Goal: Go to known website: Go to known website

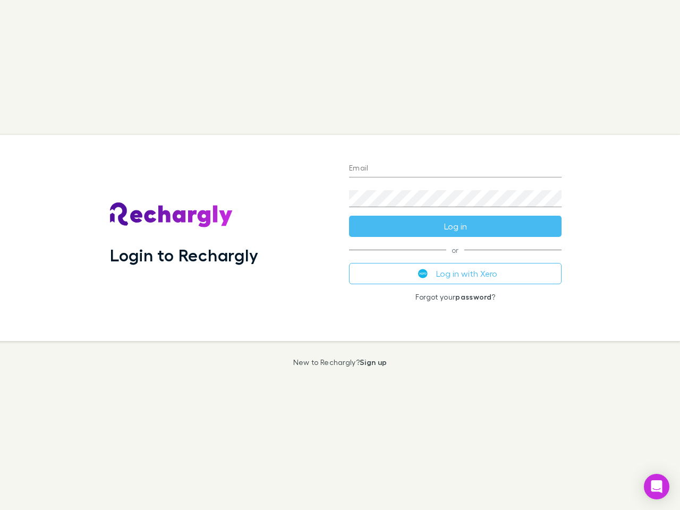
click at [340, 255] on div "Login to Rechargly" at bounding box center [220, 238] width 239 height 206
click at [455, 169] on input "Email" at bounding box center [455, 168] width 213 height 17
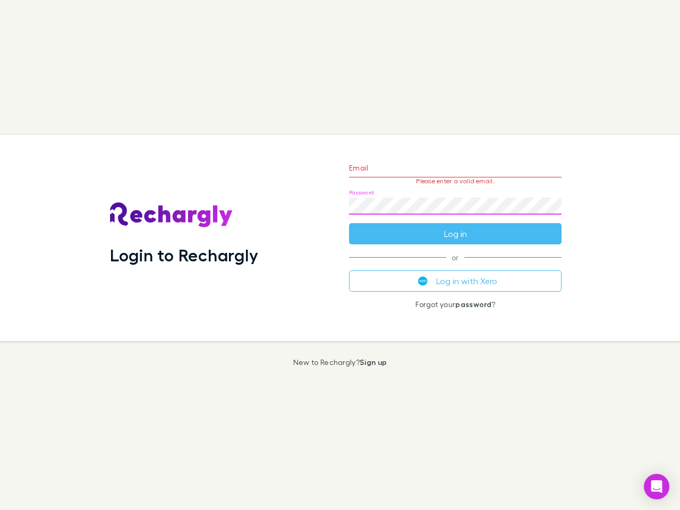
click at [455, 226] on form "Email Please enter a valid email. Password Log in" at bounding box center [455, 198] width 213 height 92
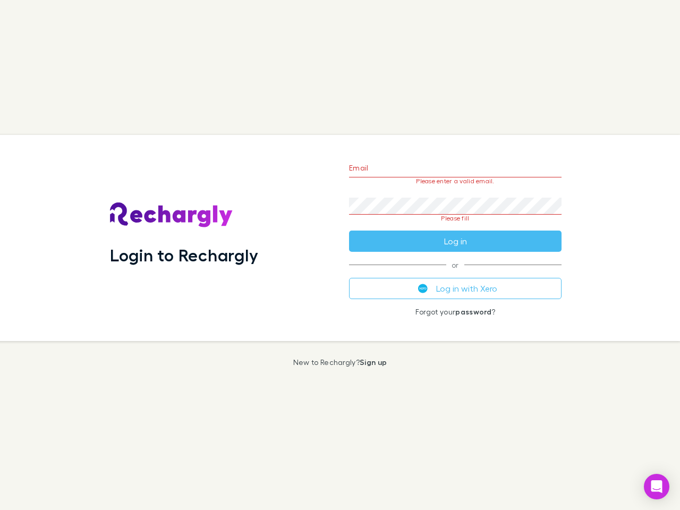
click at [455, 274] on div "Email Please enter a valid email. Password Please fill Log in or Log in with Xe…" at bounding box center [456, 238] width 230 height 206
click at [657, 487] on icon "Open Intercom Messenger" at bounding box center [656, 486] width 11 height 13
